Goal: Task Accomplishment & Management: Manage account settings

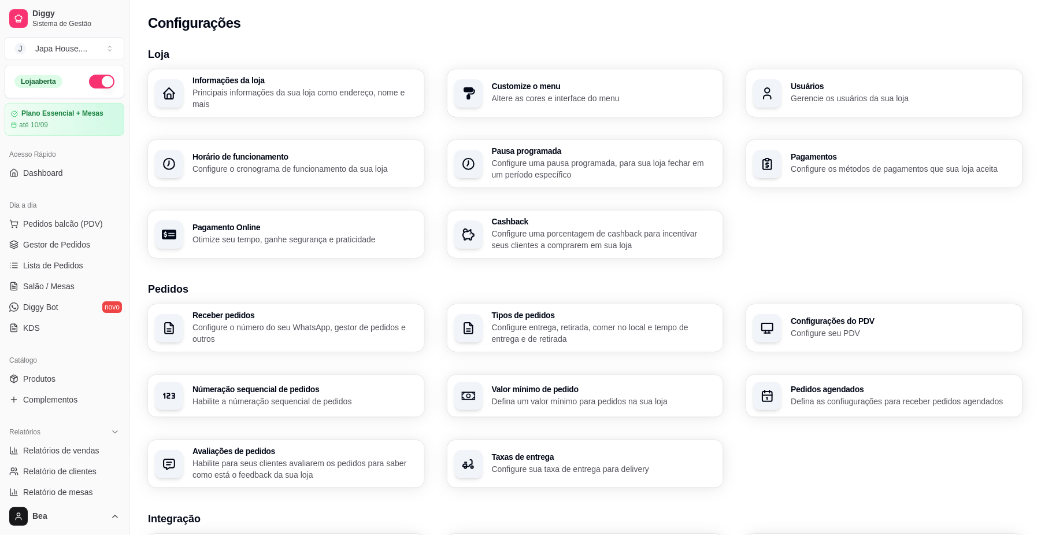
scroll to position [297, 0]
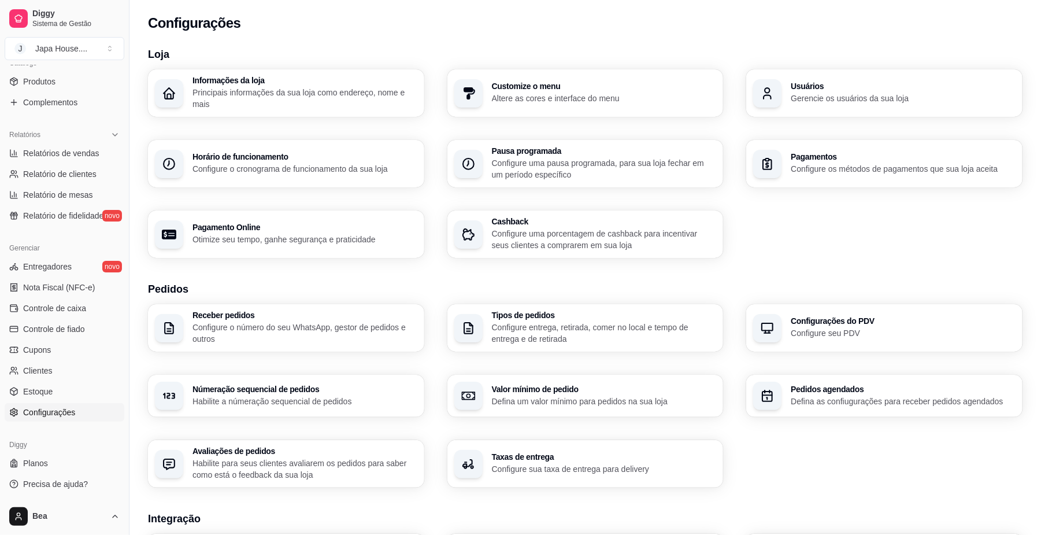
click at [783, 482] on div "Receber pedidos Configure o número do seu WhatsApp, gestor de pedidos e outros …" at bounding box center [585, 395] width 875 height 183
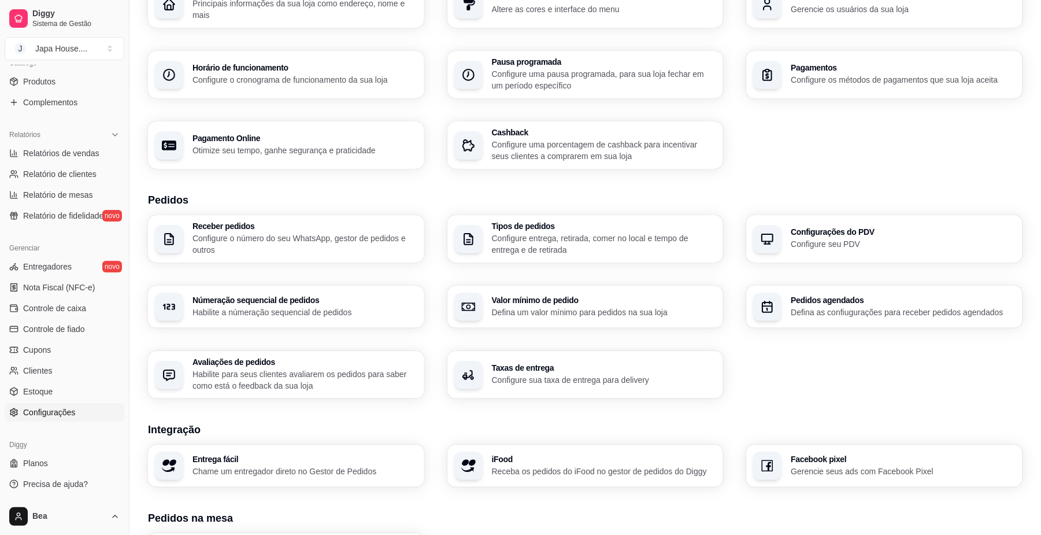
scroll to position [92, 0]
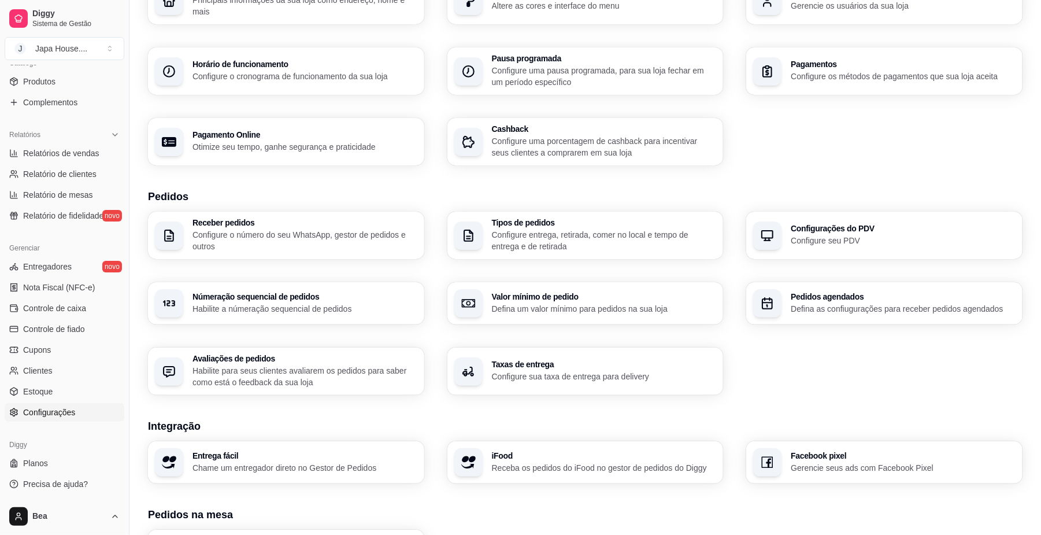
click at [852, 232] on h3 "Configurações do PDV" at bounding box center [903, 228] width 225 height 8
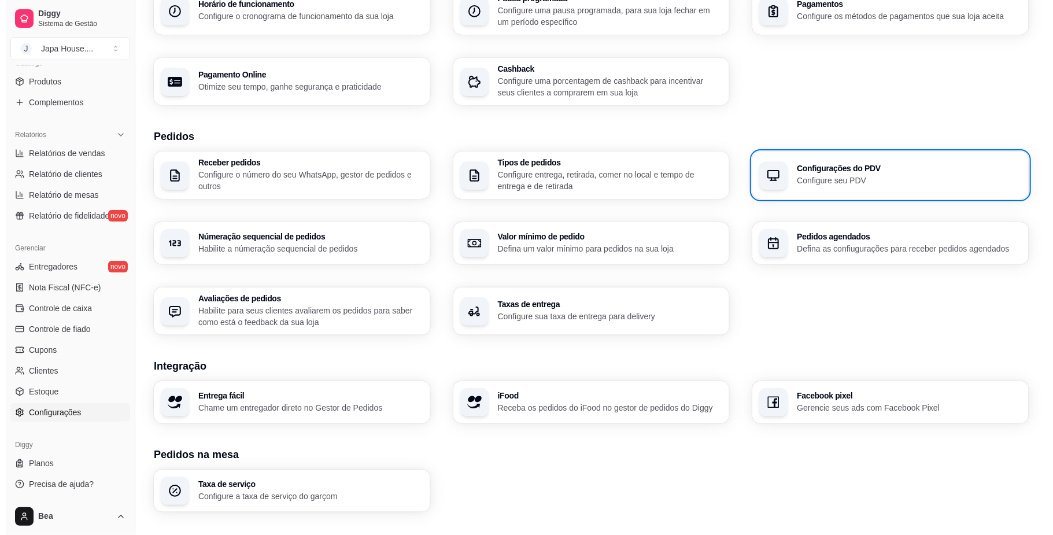
scroll to position [154, 0]
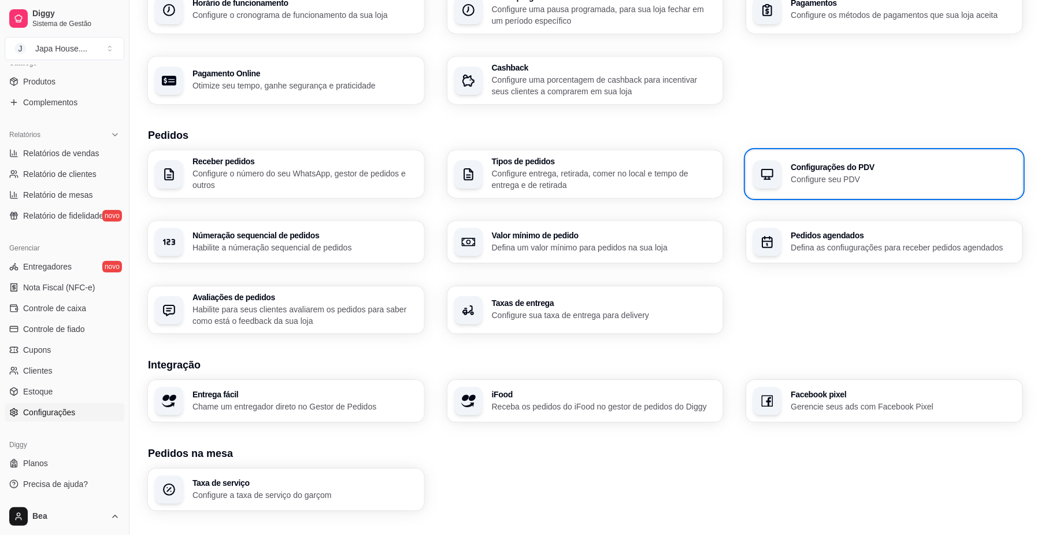
click at [238, 158] on h3 "Receber pedidos" at bounding box center [305, 161] width 225 height 8
click at [339, 75] on h3 "Pagamento Online" at bounding box center [304, 74] width 218 height 8
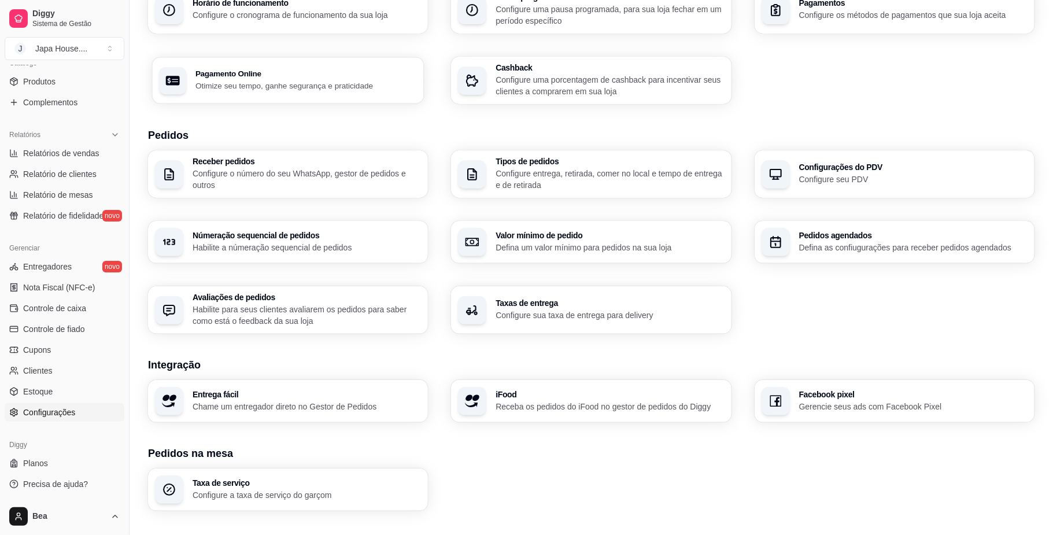
select select "4.98"
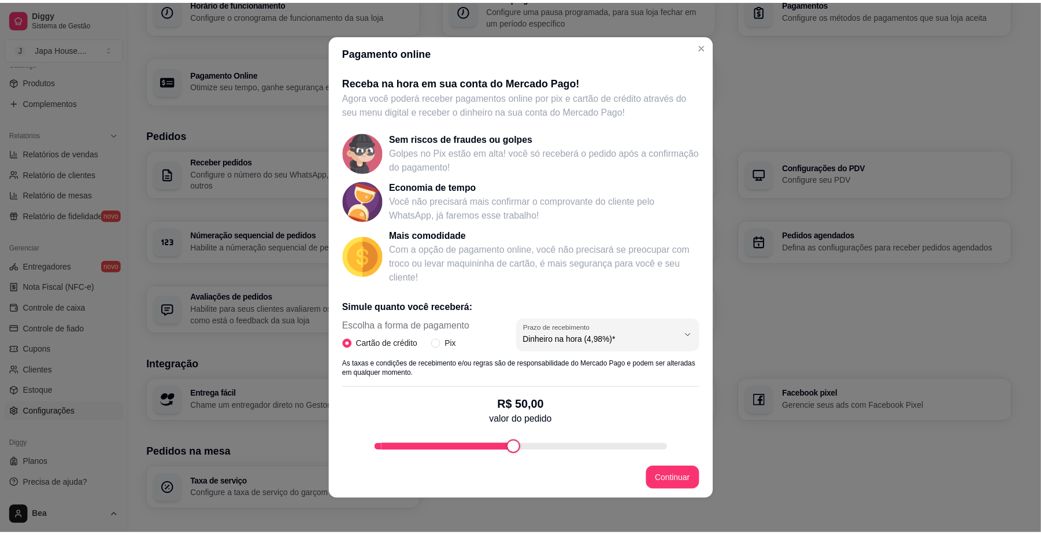
scroll to position [76, 0]
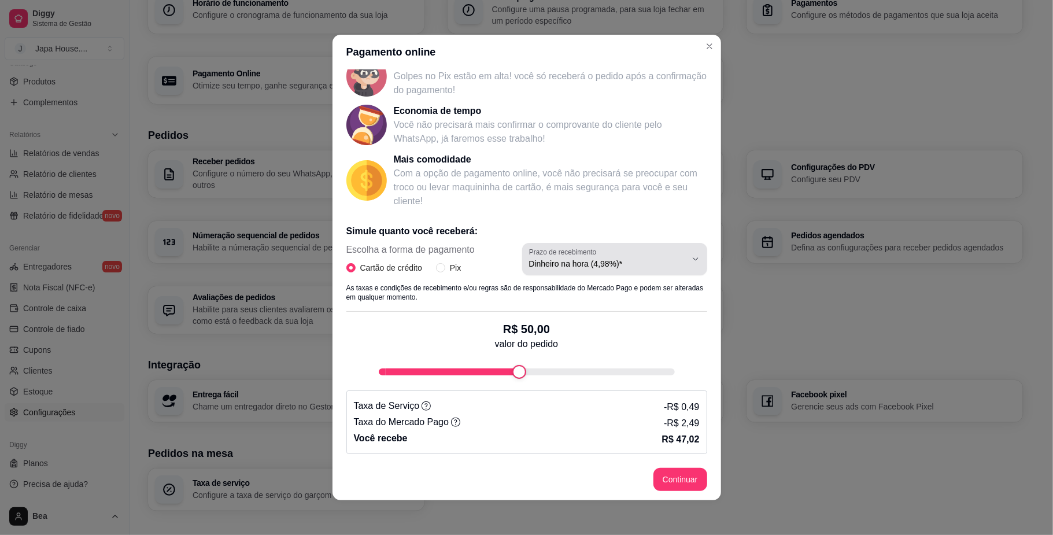
click at [585, 268] on span "Dinheiro na hora (4,98%)*" at bounding box center [607, 264] width 157 height 12
click at [436, 271] on input "Pix" at bounding box center [440, 267] width 9 height 9
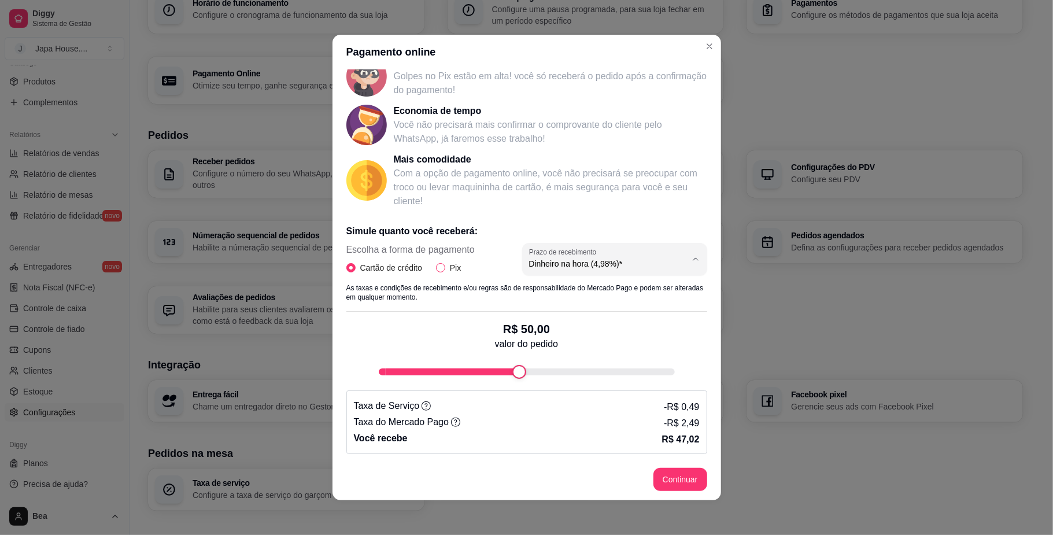
radio input "true"
click at [367, 269] on span "Cartão de crédito" at bounding box center [391, 267] width 71 height 13
click at [356, 269] on input "Cartão de crédito" at bounding box center [350, 267] width 9 height 9
radio input "true"
select select "4.98"
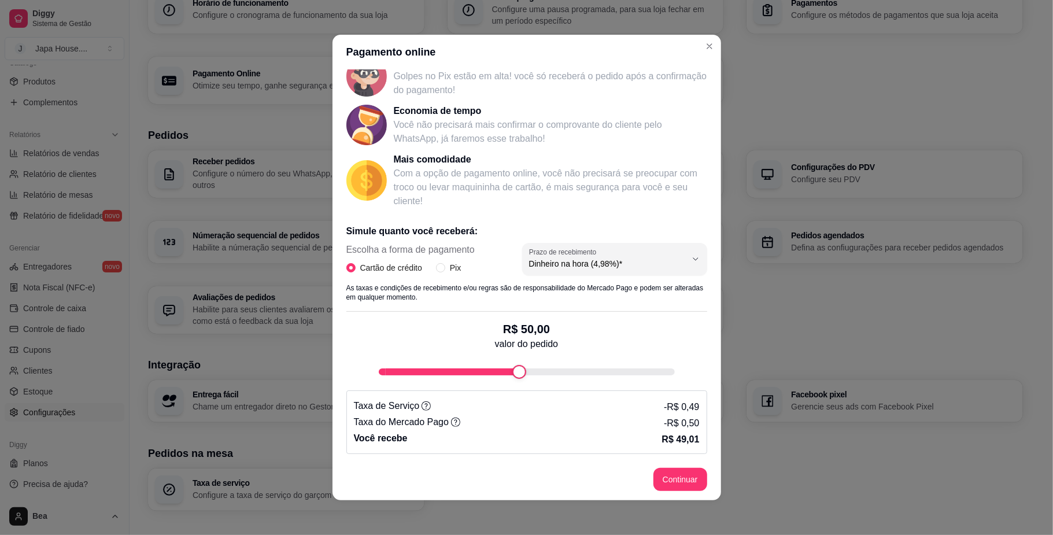
radio input "false"
